Goal: Communication & Community: Participate in discussion

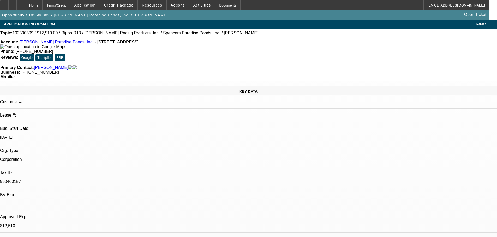
select select "0.1"
select select "2"
select select "0.1"
select select "4"
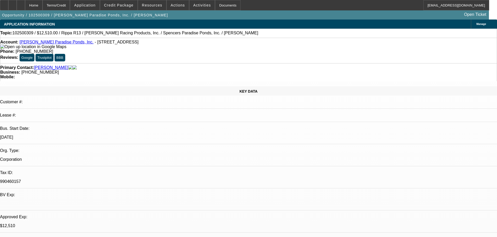
select select "0.1"
select select "2"
select select "0.1"
select select "4"
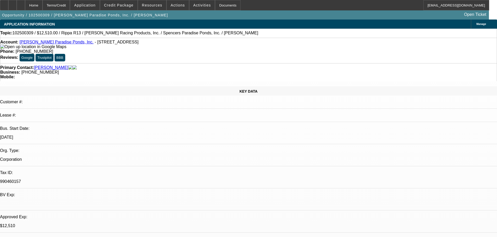
select select "0.1"
select select "2"
select select "0.1"
select select "4"
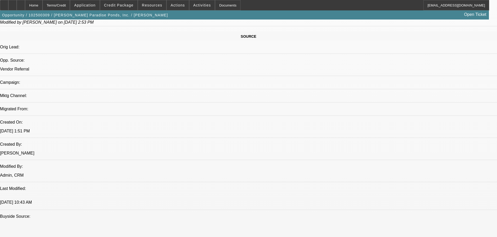
drag, startPoint x: 180, startPoint y: 102, endPoint x: 192, endPoint y: 182, distance: 81.7
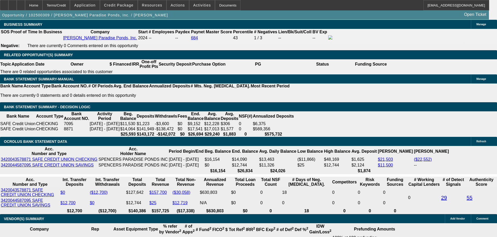
drag, startPoint x: 210, startPoint y: 111, endPoint x: 214, endPoint y: 93, distance: 18.7
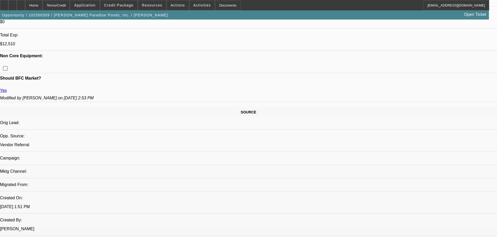
drag, startPoint x: 206, startPoint y: 107, endPoint x: 205, endPoint y: 25, distance: 81.6
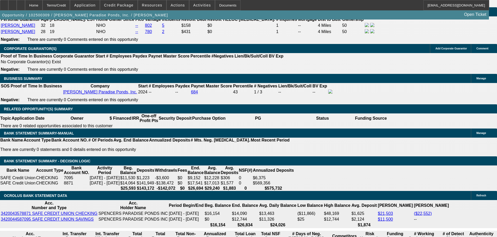
scroll to position [823, 0]
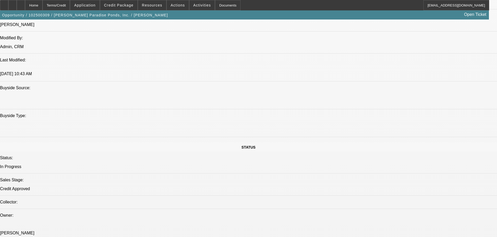
drag, startPoint x: 200, startPoint y: 98, endPoint x: 200, endPoint y: 69, distance: 29.5
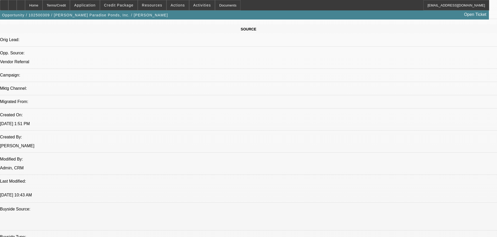
scroll to position [241, 0]
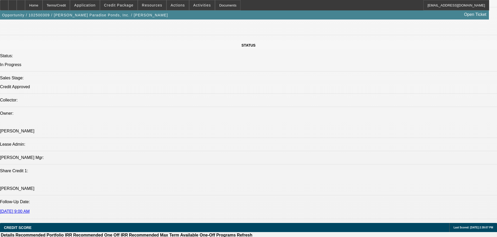
scroll to position [336, 0]
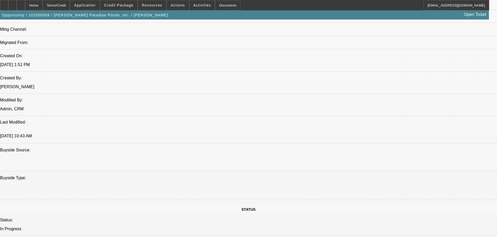
drag, startPoint x: 227, startPoint y: 104, endPoint x: 216, endPoint y: 40, distance: 64.2
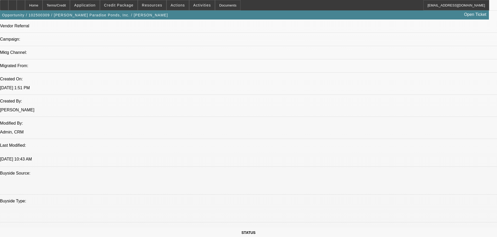
scroll to position [391, 0]
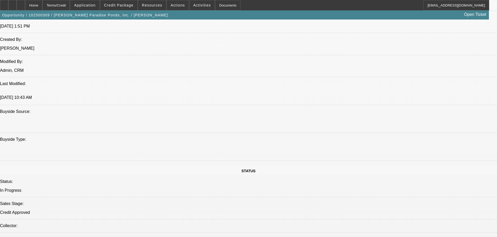
drag, startPoint x: 178, startPoint y: 154, endPoint x: 178, endPoint y: 119, distance: 35.2
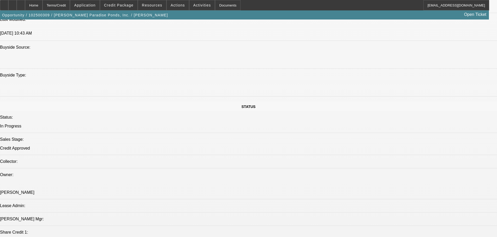
drag, startPoint x: 181, startPoint y: 160, endPoint x: 180, endPoint y: 150, distance: 10.2
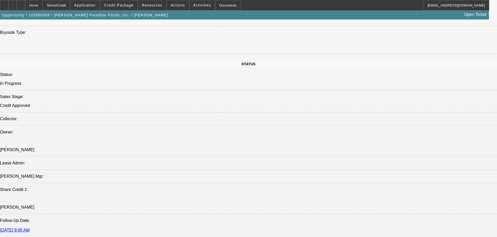
drag, startPoint x: 188, startPoint y: 138, endPoint x: 186, endPoint y: 130, distance: 9.2
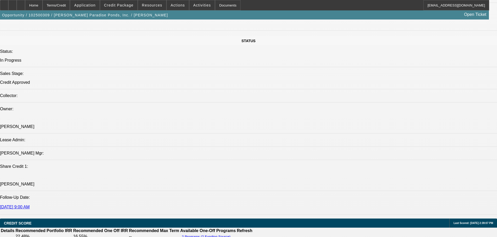
drag, startPoint x: 182, startPoint y: 133, endPoint x: 181, endPoint y: 126, distance: 6.9
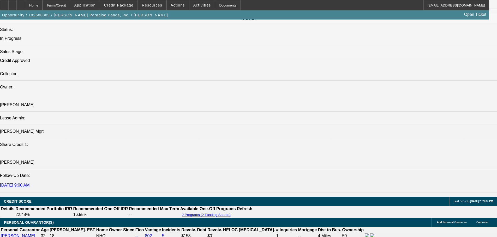
scroll to position [661, 0]
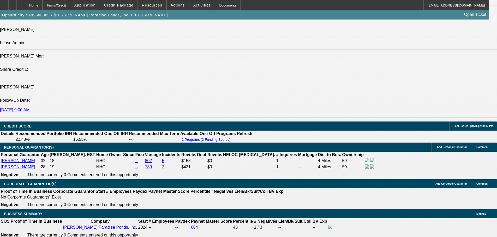
drag, startPoint x: 175, startPoint y: 132, endPoint x: 167, endPoint y: 140, distance: 10.7
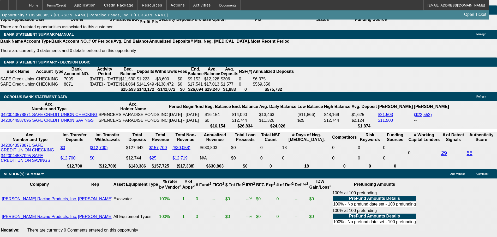
scroll to position [870, 0]
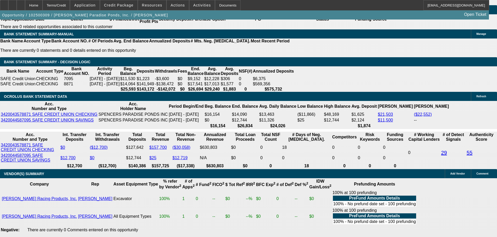
radio input "true"
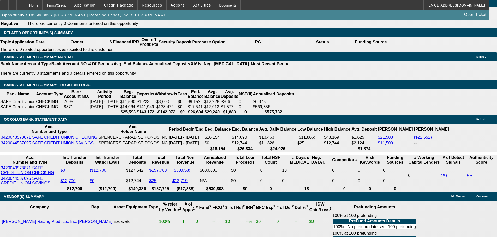
drag, startPoint x: 206, startPoint y: 108, endPoint x: 206, endPoint y: 172, distance: 63.9
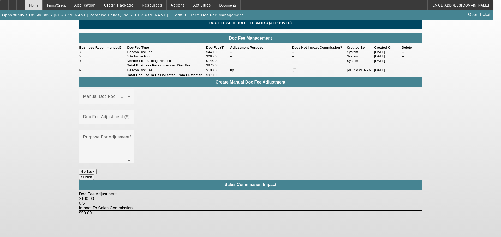
click at [42, 8] on div "Home" at bounding box center [33, 5] width 17 height 10
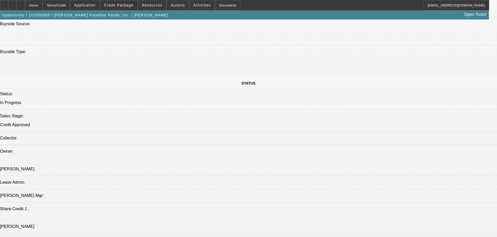
select select "0.1"
select select "2"
select select "0.1"
select select "4"
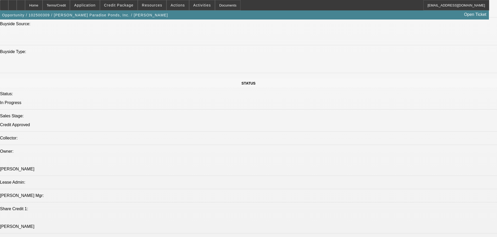
select select "0.1"
select select "2"
select select "0.1"
select select "4"
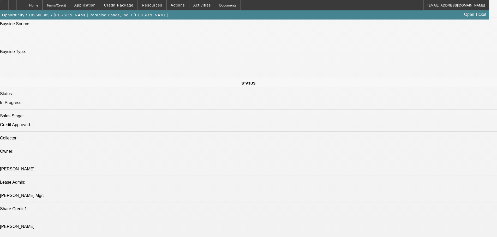
select select "0.1"
select select "2"
select select "0.1"
select select "4"
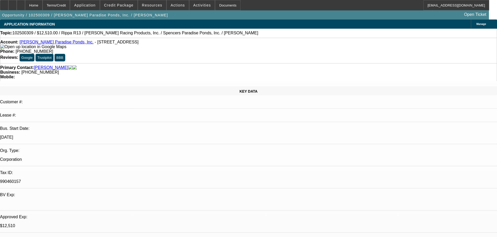
drag, startPoint x: 252, startPoint y: 154, endPoint x: 272, endPoint y: 28, distance: 128.3
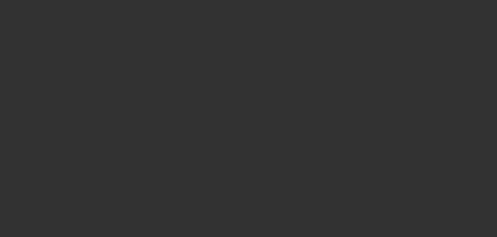
click at [242, 110] on button "Open calendar" at bounding box center [247, 105] width 10 height 10
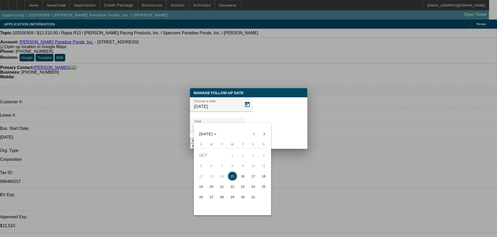
click at [257, 180] on span "17" at bounding box center [252, 176] width 9 height 9
type input "10/17/2025"
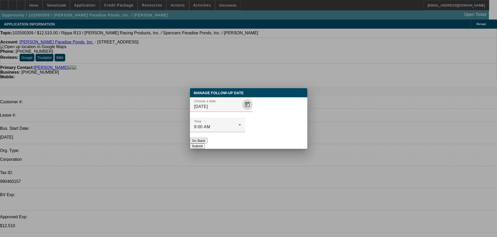
click at [205, 144] on button "Submit" at bounding box center [197, 146] width 15 height 5
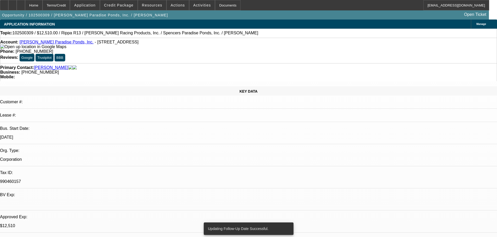
drag, startPoint x: 355, startPoint y: 178, endPoint x: 335, endPoint y: 174, distance: 20.2
copy div "10/15 vm-----connected with spencer going to see if he can secure cheaper prici…"
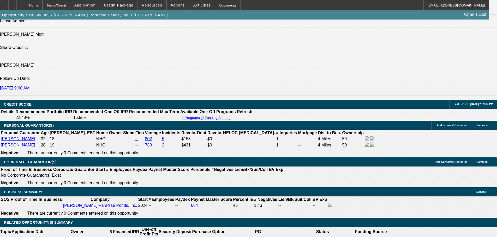
drag, startPoint x: 260, startPoint y: 174, endPoint x: 301, endPoint y: 215, distance: 57.1
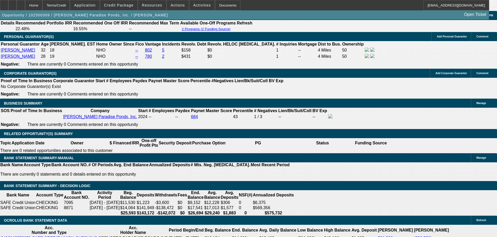
scroll to position [642, 0]
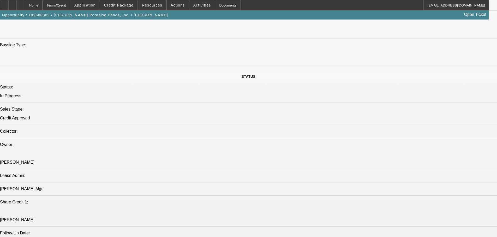
drag, startPoint x: 293, startPoint y: 159, endPoint x: 279, endPoint y: 17, distance: 142.3
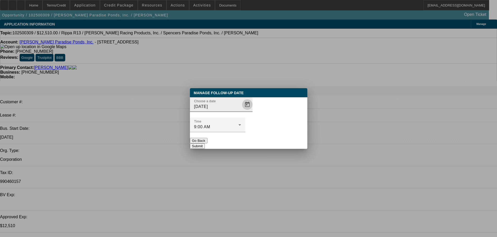
click at [241, 111] on span "Open calendar" at bounding box center [247, 105] width 13 height 13
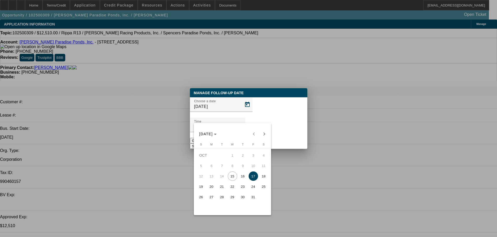
click at [208, 188] on span "20" at bounding box center [211, 186] width 9 height 9
type input "10/20/2025"
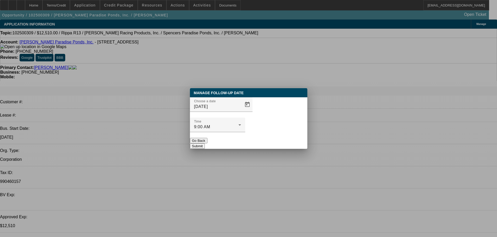
click at [281, 138] on div "Manage Follow-Up Date Choose a date 10/20/2025 Time 9:00 AM Go Back Submit" at bounding box center [248, 118] width 117 height 61
click at [205, 144] on button "Submit" at bounding box center [197, 146] width 15 height 5
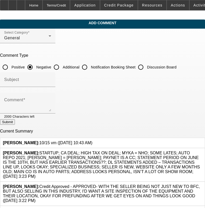
drag, startPoint x: 52, startPoint y: 140, endPoint x: 39, endPoint y: 141, distance: 13.6
click at [39, 141] on span "Flores, Brian: 10/15 vm (10/15/25, 10:43 AM)" at bounding box center [47, 143] width 89 height 4
copy span "10/15 vm"
click at [146, 68] on input "Discussion Board" at bounding box center [140, 67] width 10 height 10
radio input "true"
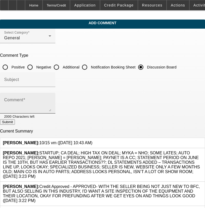
click at [51, 110] on textarea "Comment" at bounding box center [27, 105] width 47 height 13
paste textarea "10/15 vm"
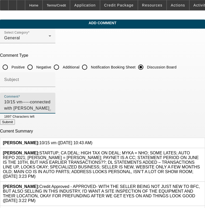
type textarea "10/15 vm-----connected with [PERSON_NAME] going to see if he can secure cheaper…"
click at [15, 120] on button "Submit" at bounding box center [7, 121] width 15 height 5
radio input "true"
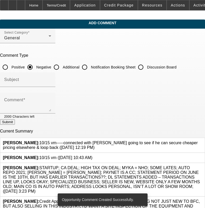
click at [92, 156] on icon at bounding box center [92, 156] width 0 height 0
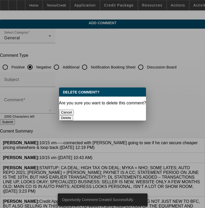
click at [73, 115] on button "Delete" at bounding box center [66, 117] width 14 height 5
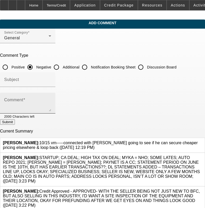
click at [51, 108] on textarea "Comment" at bounding box center [27, 105] width 47 height 13
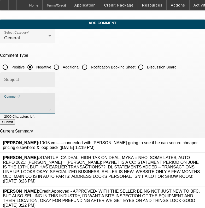
click at [51, 75] on div "Subject" at bounding box center [27, 79] width 47 height 15
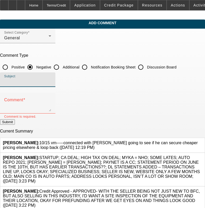
click at [51, 73] on div "Subject" at bounding box center [27, 79] width 47 height 15
click at [146, 68] on input "Discussion Board" at bounding box center [140, 67] width 10 height 10
radio input "true"
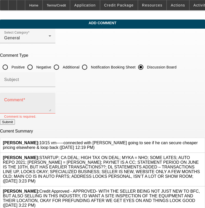
click at [51, 100] on textarea "Comment" at bounding box center [27, 105] width 47 height 13
paste textarea "10/15 vm-----connected with [PERSON_NAME] going to see if he can secure cheaper…"
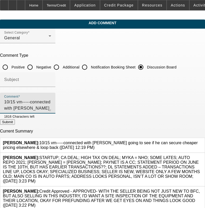
type textarea "10/15 vm-----connected with spencer going to see if he can secure cheaper prici…"
click at [15, 124] on button "Submit" at bounding box center [7, 121] width 15 height 5
radio input "true"
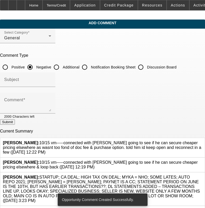
click at [202, 160] on link at bounding box center [202, 160] width 0 height 0
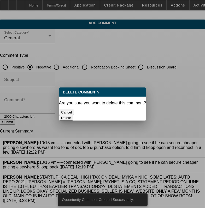
click at [73, 115] on button "Delete" at bounding box center [66, 117] width 14 height 5
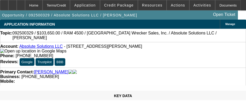
select select "0"
select select "6"
select select "0"
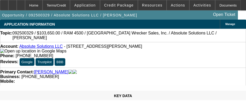
select select "0"
select select "6"
select select "0"
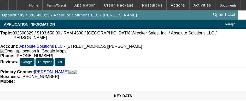
select select "0"
select select "6"
select select "0"
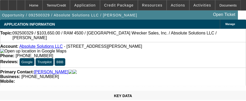
select select "6"
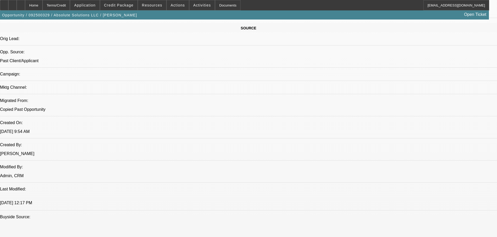
scroll to position [365, 0]
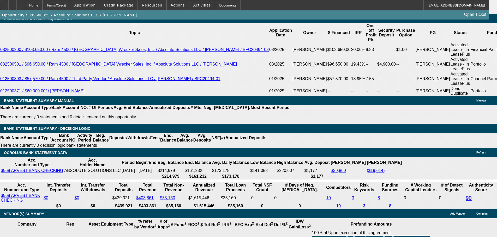
drag, startPoint x: 235, startPoint y: 123, endPoint x: 234, endPoint y: 219, distance: 96.2
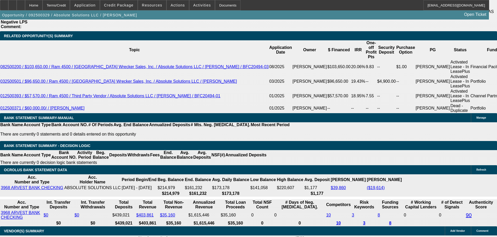
scroll to position [881, 0]
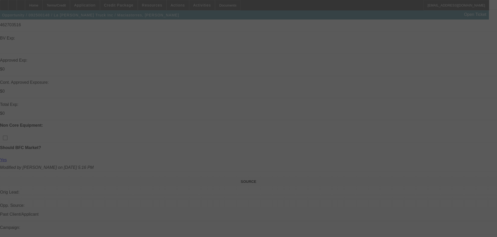
scroll to position [138, 0]
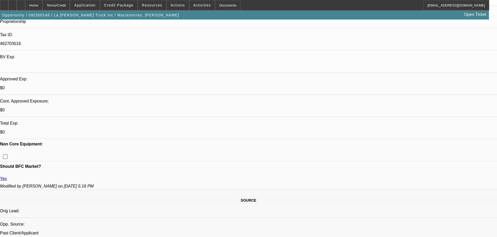
select select "0"
select select "2"
select select "0"
select select "6"
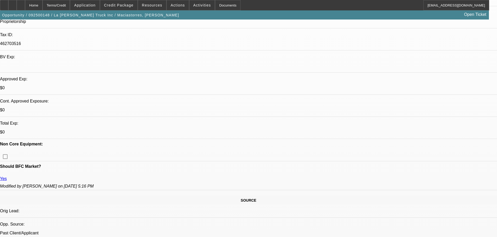
select select "0"
select select "6"
select select "0"
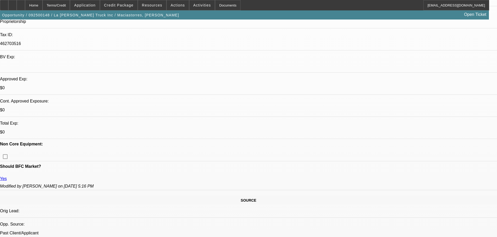
select select "0"
select select "6"
select select "0"
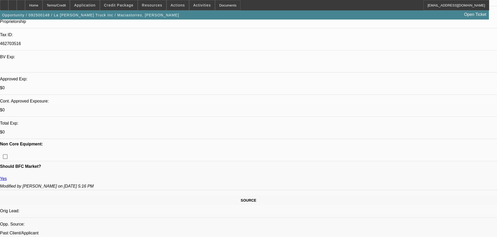
select select "0"
select select "6"
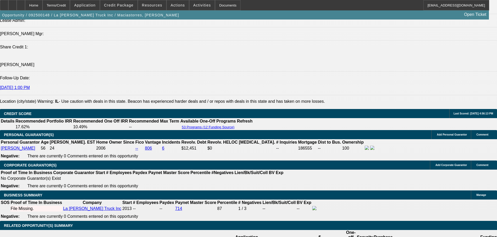
scroll to position [633, 0]
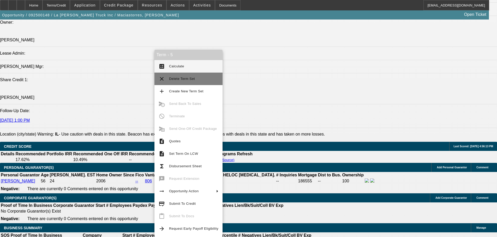
click at [199, 82] on button "clear Delete Term Set" at bounding box center [188, 79] width 68 height 13
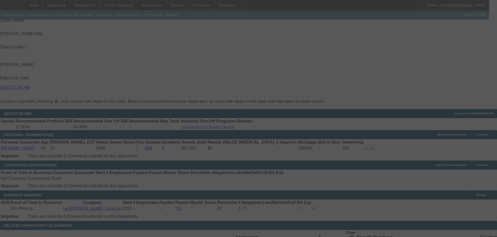
scroll to position [686, 0]
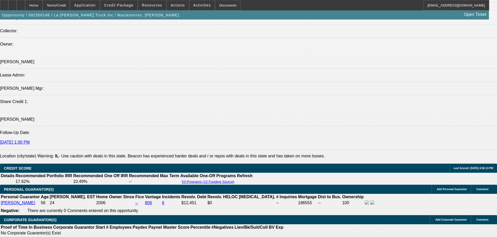
select select "0"
select select "2"
select select "0"
select select "6"
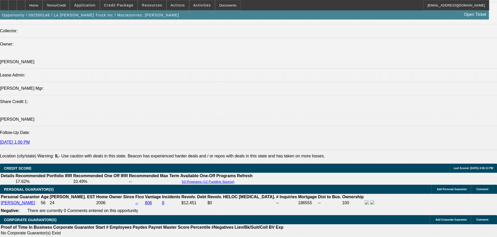
select select "0"
select select "6"
select select "0"
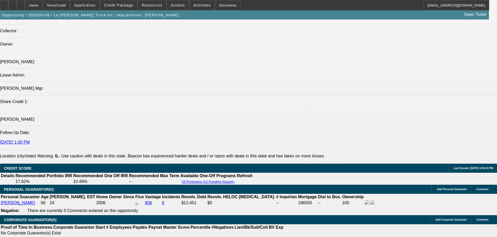
select select "0"
select select "6"
select select "0"
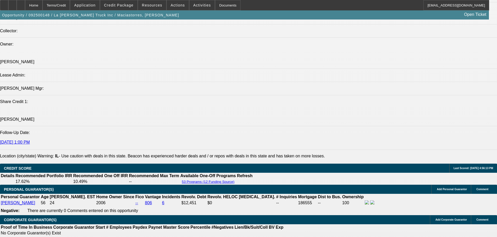
select select "0"
select select "6"
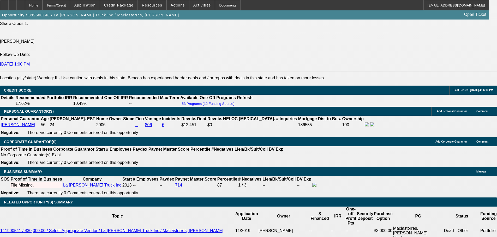
scroll to position [707, 0]
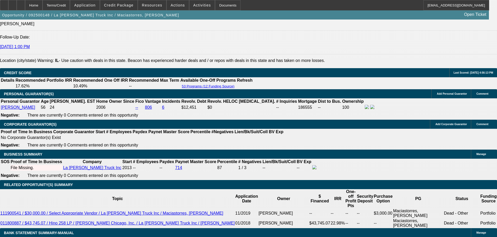
type input "1.9"
type input "UNKNOWN"
type input "$1,787.43"
type input "14.9"
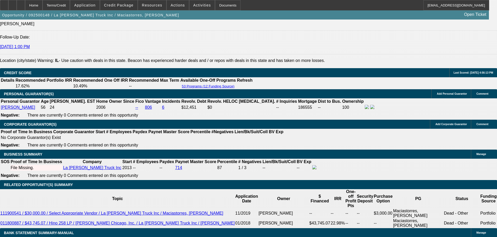
type input "$2,163.52"
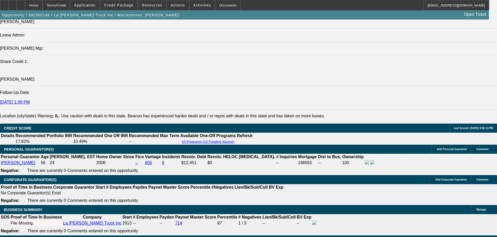
scroll to position [603, 0]
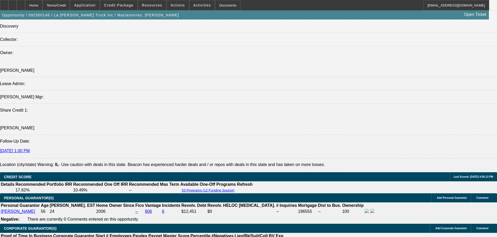
type input "14.9"
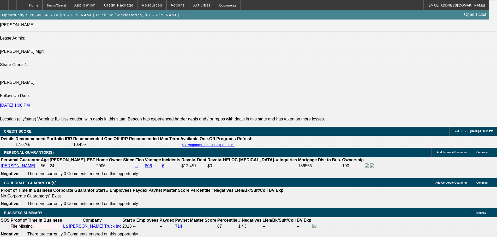
scroll to position [707, 0]
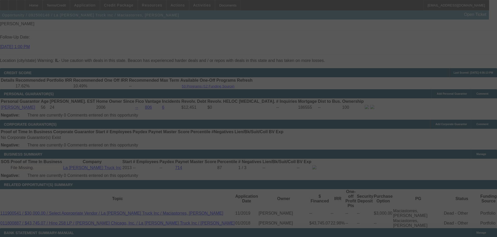
select select "0"
select select "2"
select select "0"
select select "6"
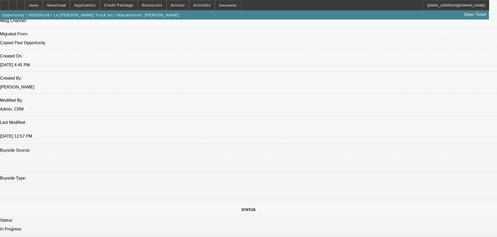
scroll to position [0, 0]
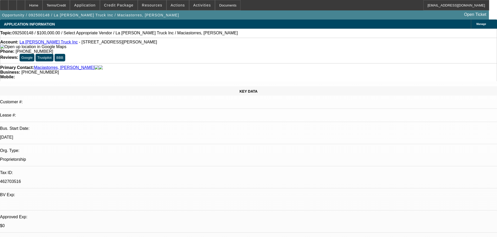
drag, startPoint x: 234, startPoint y: 22, endPoint x: 223, endPoint y: -12, distance: 36.5
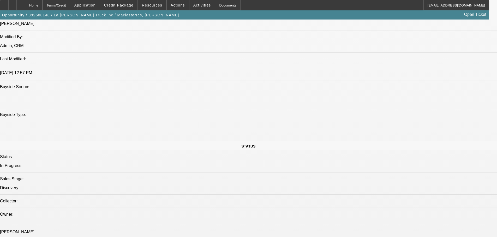
scroll to position [521, 0]
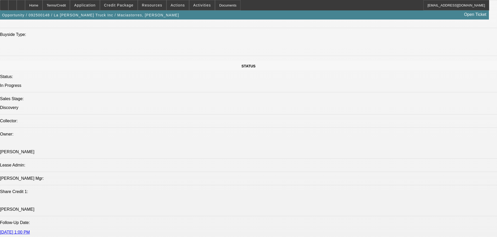
radio input "true"
paste textarea "https://www.facebook.com/groups/towtruck/permalink/3861698227455545/?mibextid=w…"
type textarea "https://www.facebook.com/groups/towtruck/permalink/3861698227455545/?mibextid=w…"
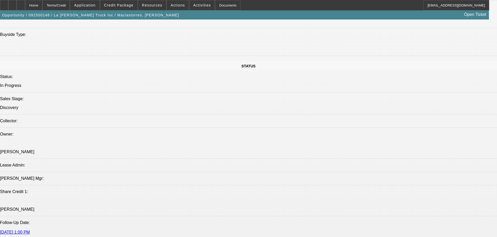
radio input "true"
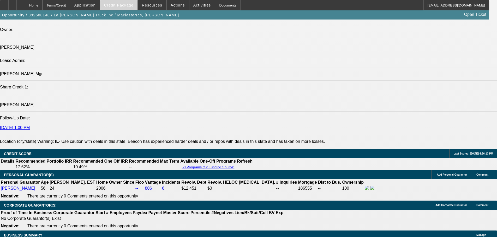
scroll to position [626, 0]
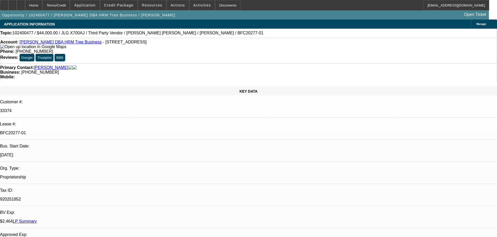
select select "0"
select select "2"
select select "0.1"
select select "4"
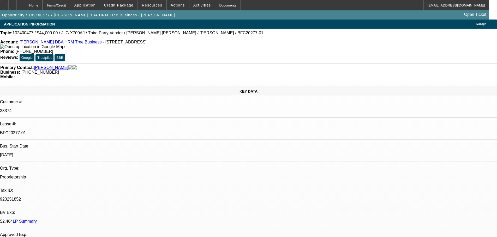
select select "0"
select select "3"
select select "0.1"
select select "4"
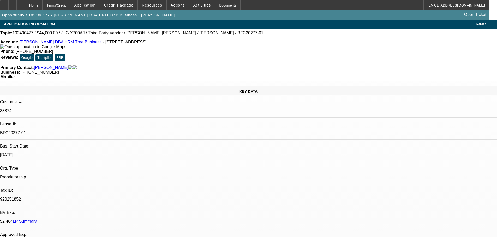
select select "0"
select select "2"
select select "0.1"
select select "4"
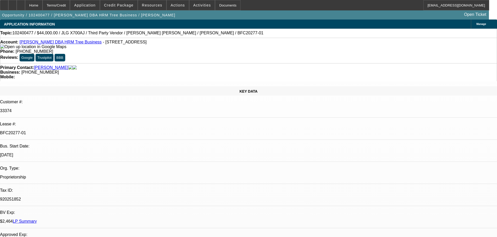
select select "0"
select select "2"
select select "0.1"
select select "4"
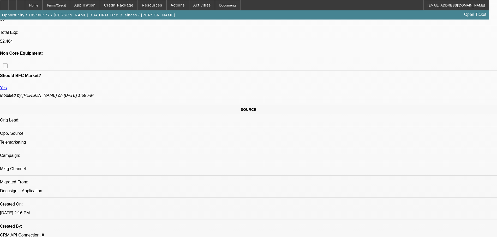
scroll to position [313, 0]
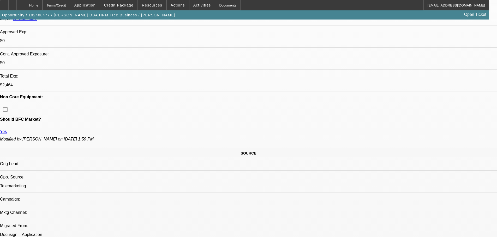
scroll to position [0, 0]
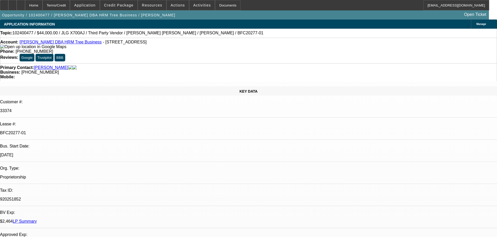
drag, startPoint x: 328, startPoint y: 106, endPoint x: 359, endPoint y: 56, distance: 58.0
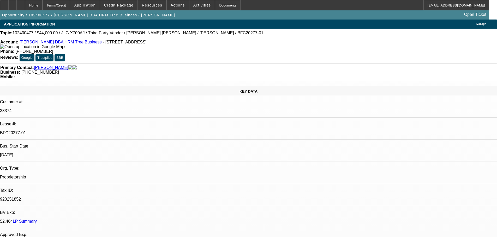
drag, startPoint x: 428, startPoint y: 131, endPoint x: 427, endPoint y: 135, distance: 4.4
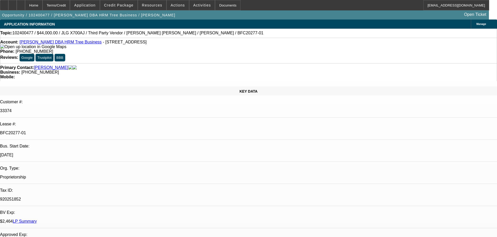
drag, startPoint x: 197, startPoint y: 83, endPoint x: 200, endPoint y: 21, distance: 62.4
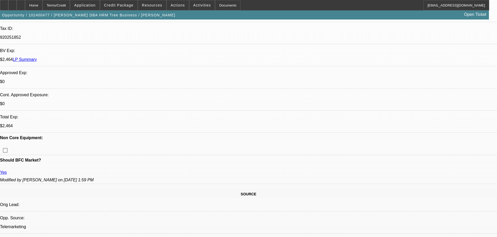
scroll to position [209, 0]
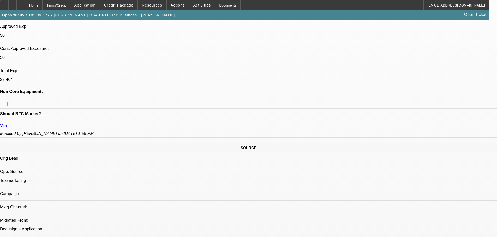
drag, startPoint x: 190, startPoint y: 138, endPoint x: 75, endPoint y: 139, distance: 115.0
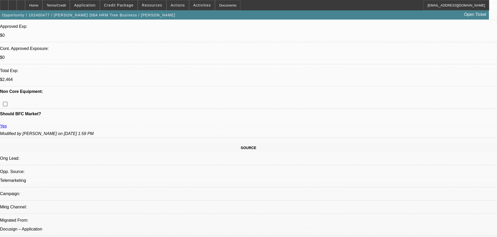
drag, startPoint x: 74, startPoint y: 139, endPoint x: 285, endPoint y: 138, distance: 210.9
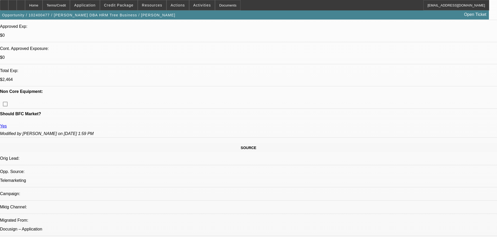
drag, startPoint x: 286, startPoint y: 139, endPoint x: 73, endPoint y: 139, distance: 213.3
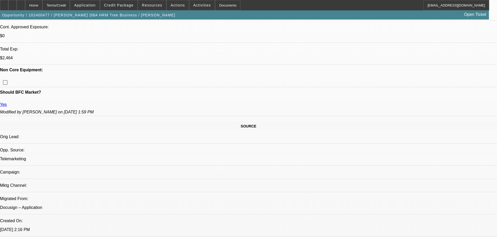
scroll to position [287, 0]
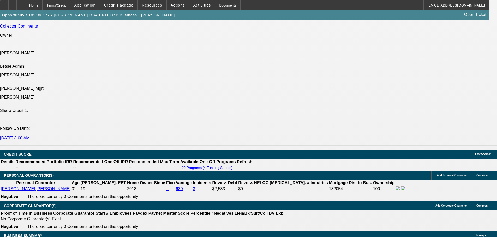
scroll to position [559, 0]
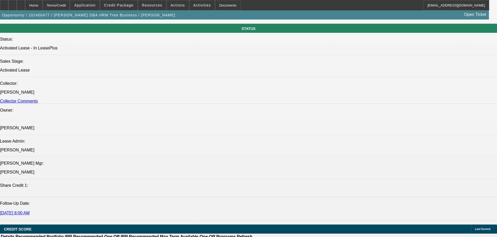
drag, startPoint x: 263, startPoint y: 121, endPoint x: 262, endPoint y: 82, distance: 38.6
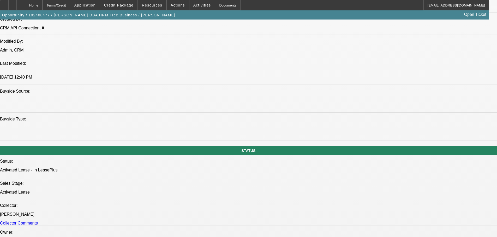
scroll to position [0, 0]
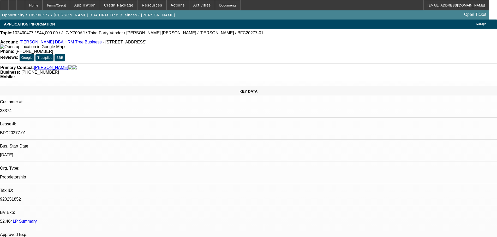
drag, startPoint x: 179, startPoint y: 140, endPoint x: 134, endPoint y: -17, distance: 162.7
click at [8, 7] on div at bounding box center [4, 5] width 8 height 10
drag, startPoint x: 238, startPoint y: 143, endPoint x: 229, endPoint y: 32, distance: 111.7
click at [8, 7] on div at bounding box center [4, 5] width 8 height 10
